Goal: Find specific page/section: Find specific page/section

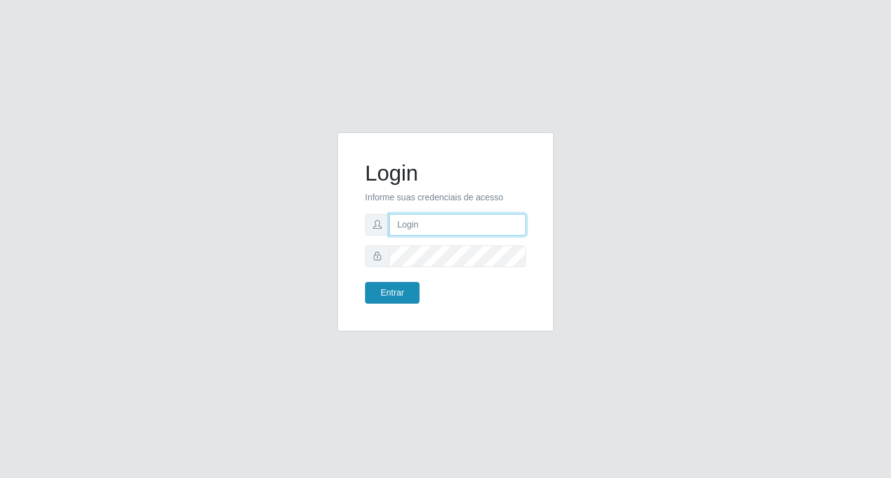
type input "rejane@bcruzarmas"
click at [402, 287] on button "Entrar" at bounding box center [392, 293] width 54 height 22
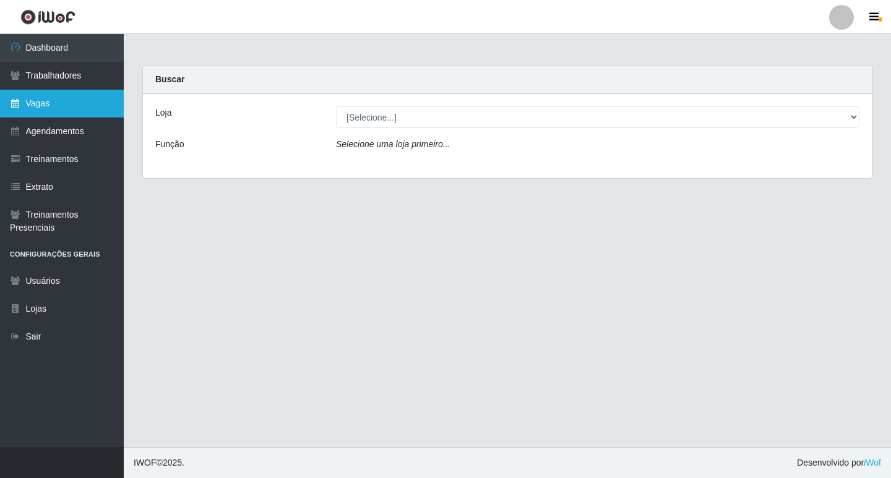
click at [32, 105] on link "Vagas" at bounding box center [62, 104] width 124 height 28
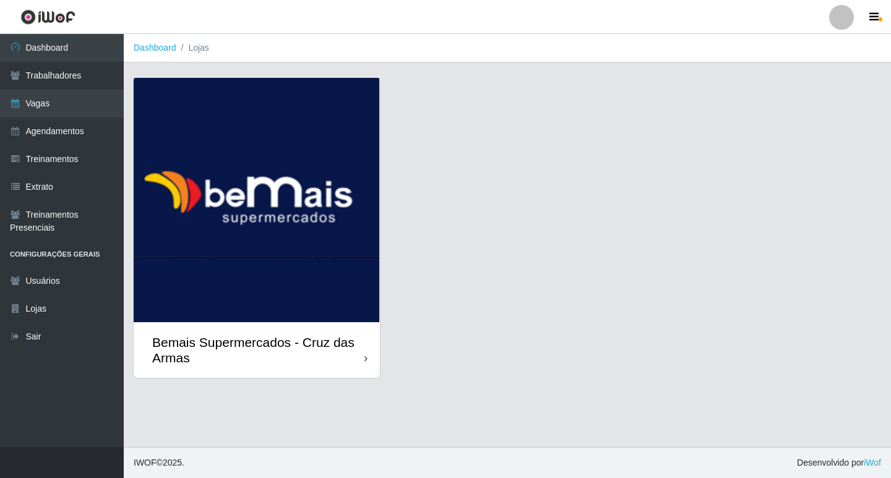
click at [265, 216] on img at bounding box center [257, 200] width 246 height 244
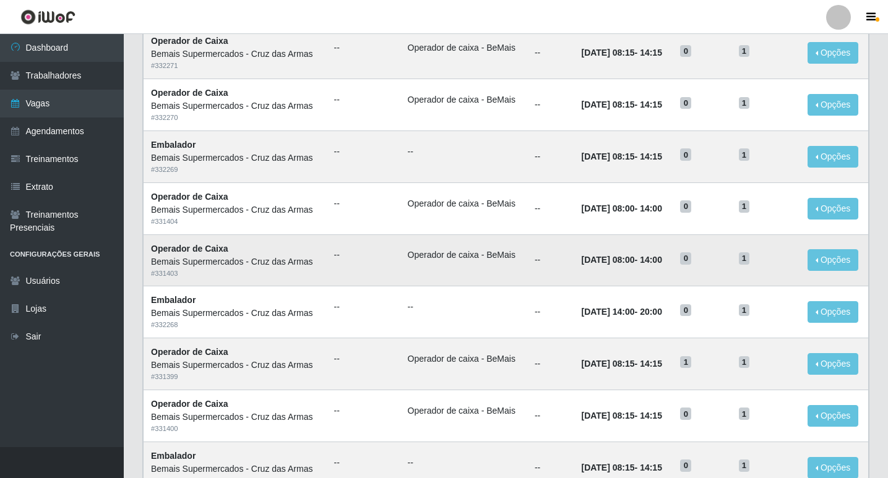
scroll to position [137, 0]
